Goal: Task Accomplishment & Management: Complete application form

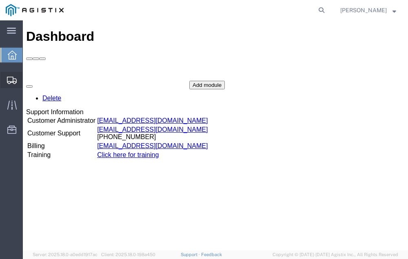
click at [0, 0] on span "Shipment Manager" at bounding box center [0, 0] width 0 height 0
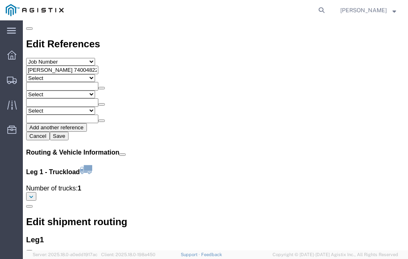
scroll to position [926, 0]
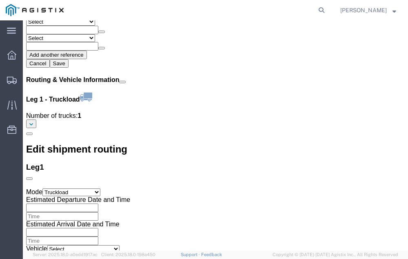
click link "Confirm"
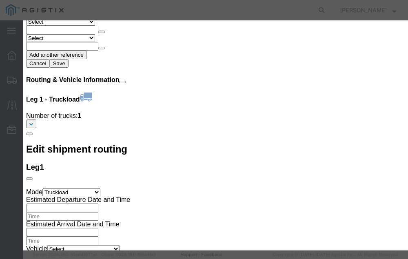
click input "checkbox"
checkbox input "true"
type input "[PERSON_NAME]"
type input "[PHONE_NUMBER]"
click input "text"
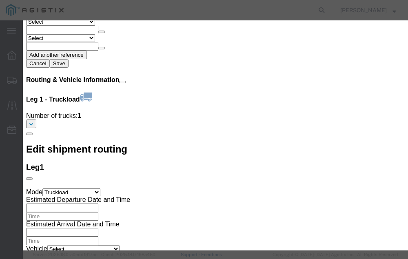
type input "56715331"
click button "Submit"
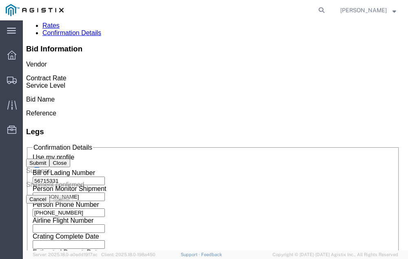
scroll to position [0, 0]
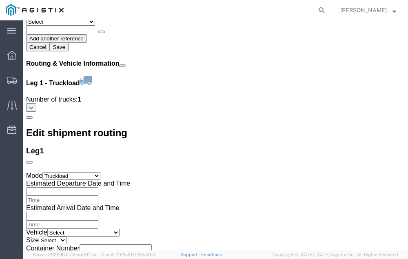
scroll to position [945, 0]
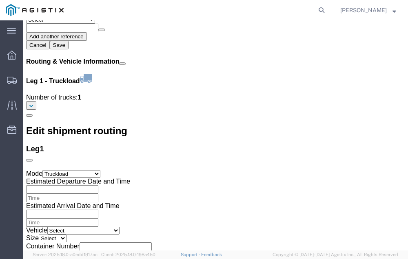
click link "Confirm"
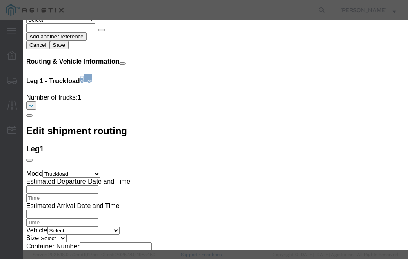
click input "checkbox"
checkbox input "true"
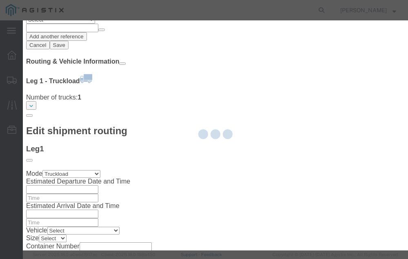
type input "[PERSON_NAME]"
type input "[PHONE_NUMBER]"
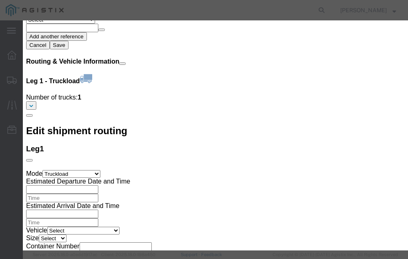
click input "text"
type input "56715356"
click button "Submit"
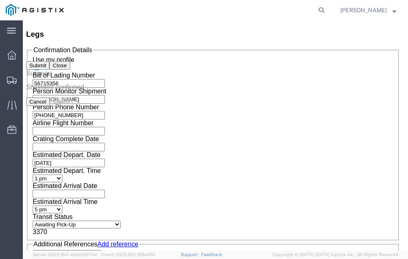
scroll to position [0, 0]
